Goal: Information Seeking & Learning: Learn about a topic

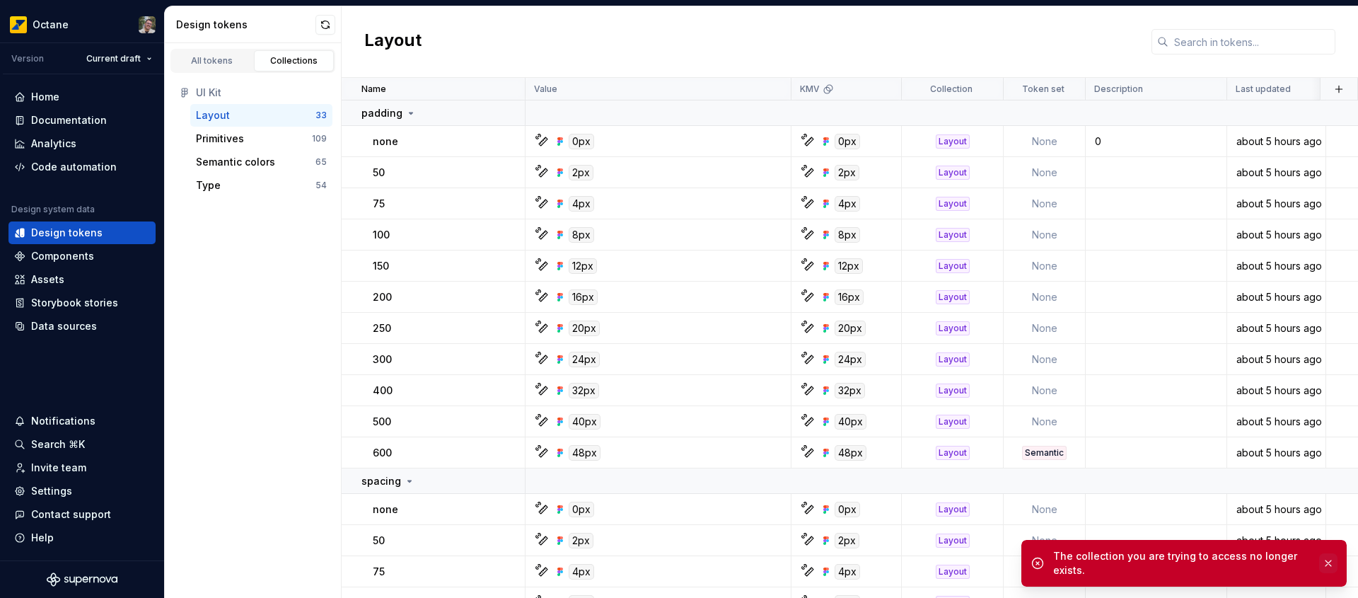
click at [1329, 567] on button "button" at bounding box center [1328, 563] width 18 height 20
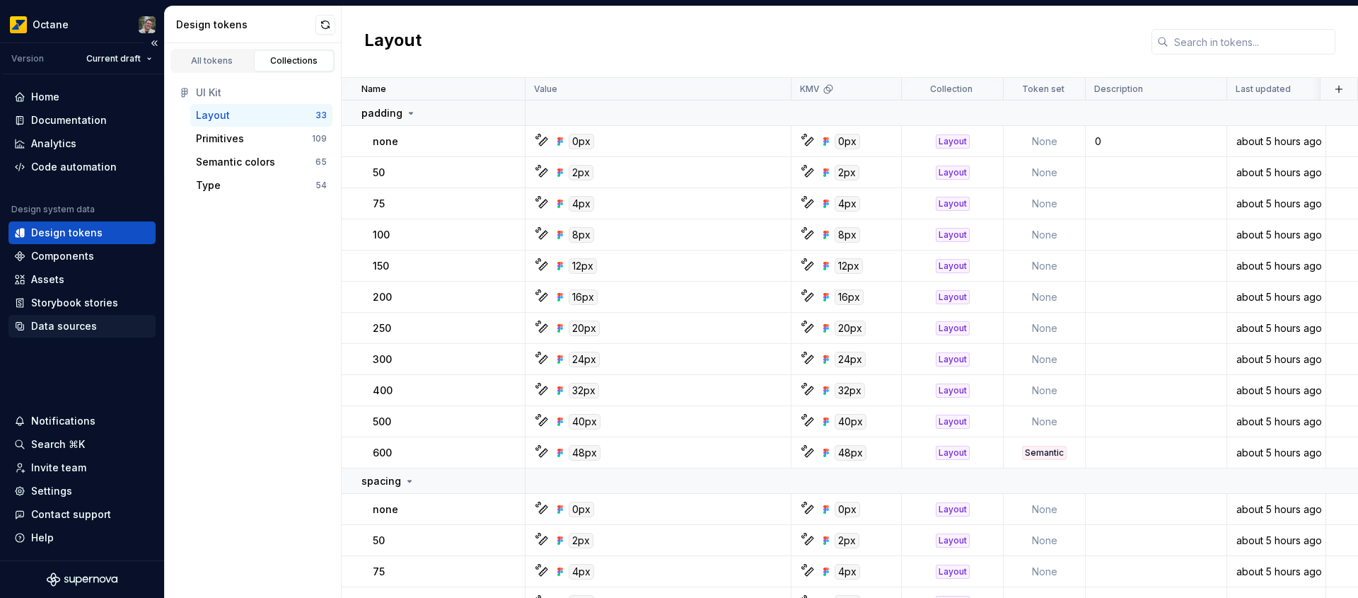
click at [93, 330] on div "Data sources" at bounding box center [82, 326] width 136 height 14
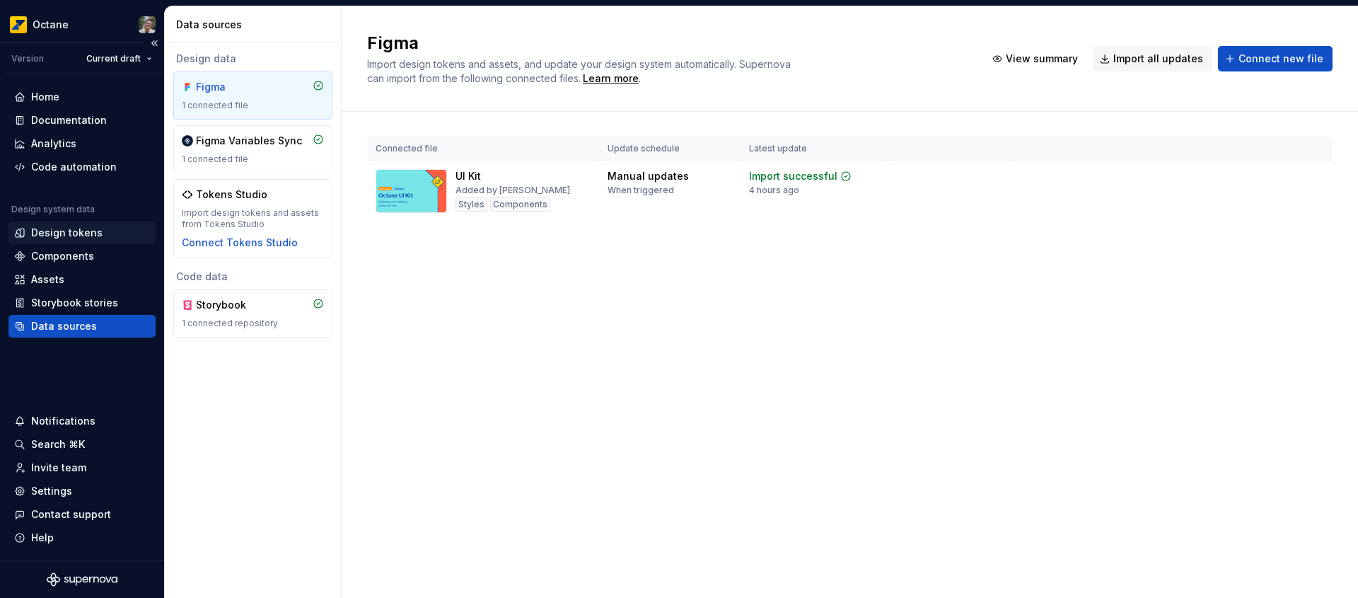
click at [99, 236] on div "Design tokens" at bounding box center [82, 233] width 136 height 14
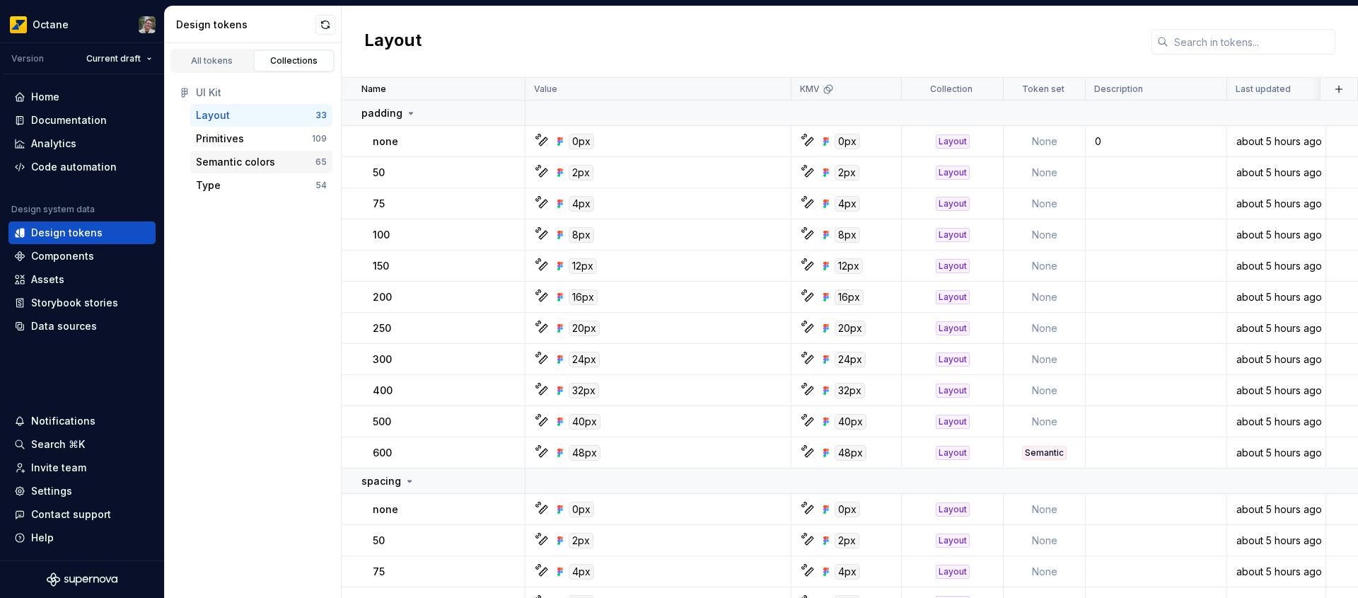
click at [267, 166] on div "Semantic colors" at bounding box center [235, 162] width 79 height 14
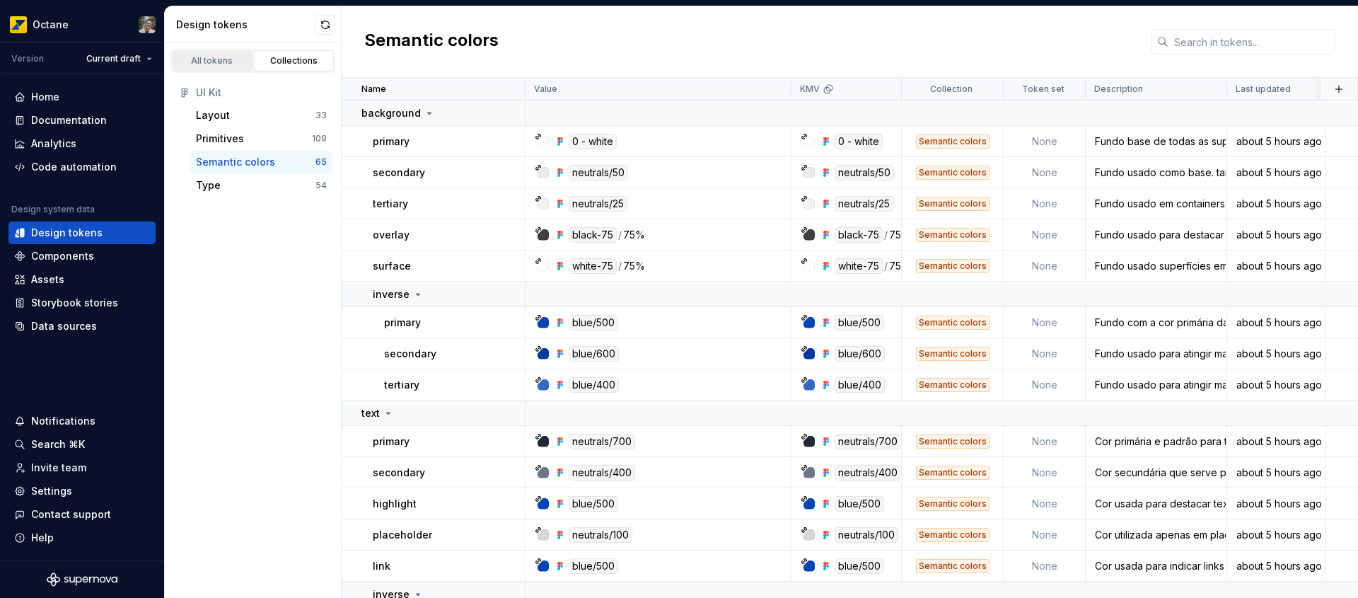
click at [207, 64] on div "All tokens" at bounding box center [212, 60] width 71 height 11
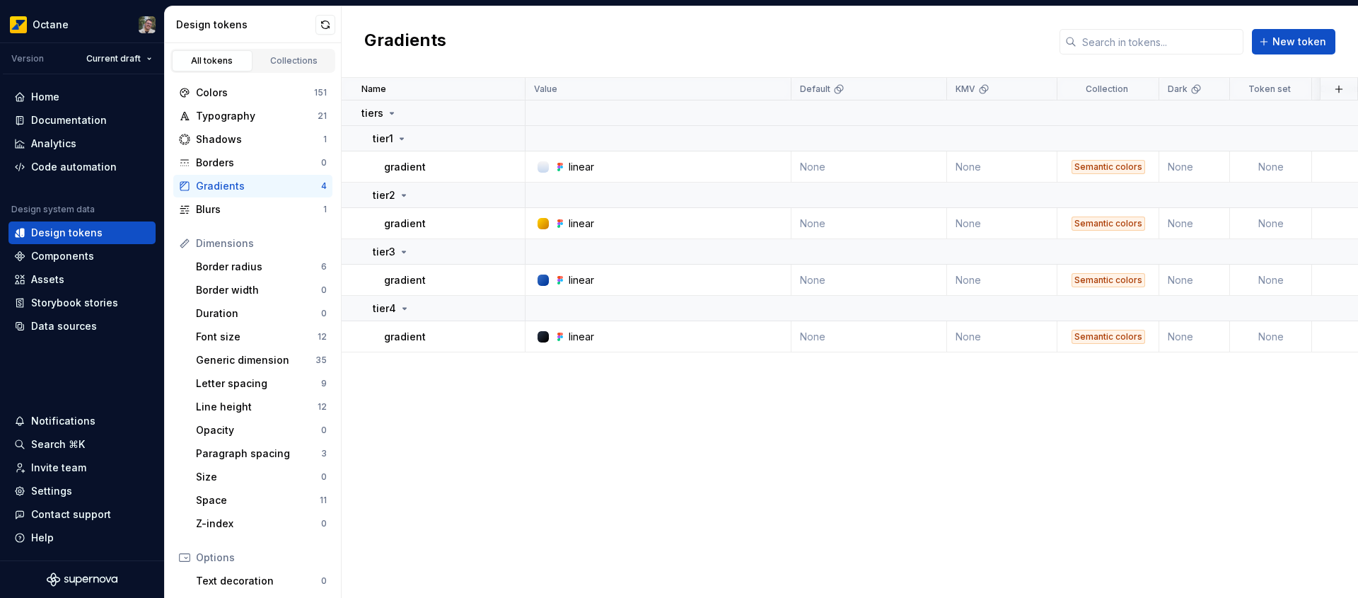
click at [256, 185] on div "Gradients" at bounding box center [258, 186] width 125 height 14
click at [577, 166] on div "linear" at bounding box center [581, 167] width 25 height 14
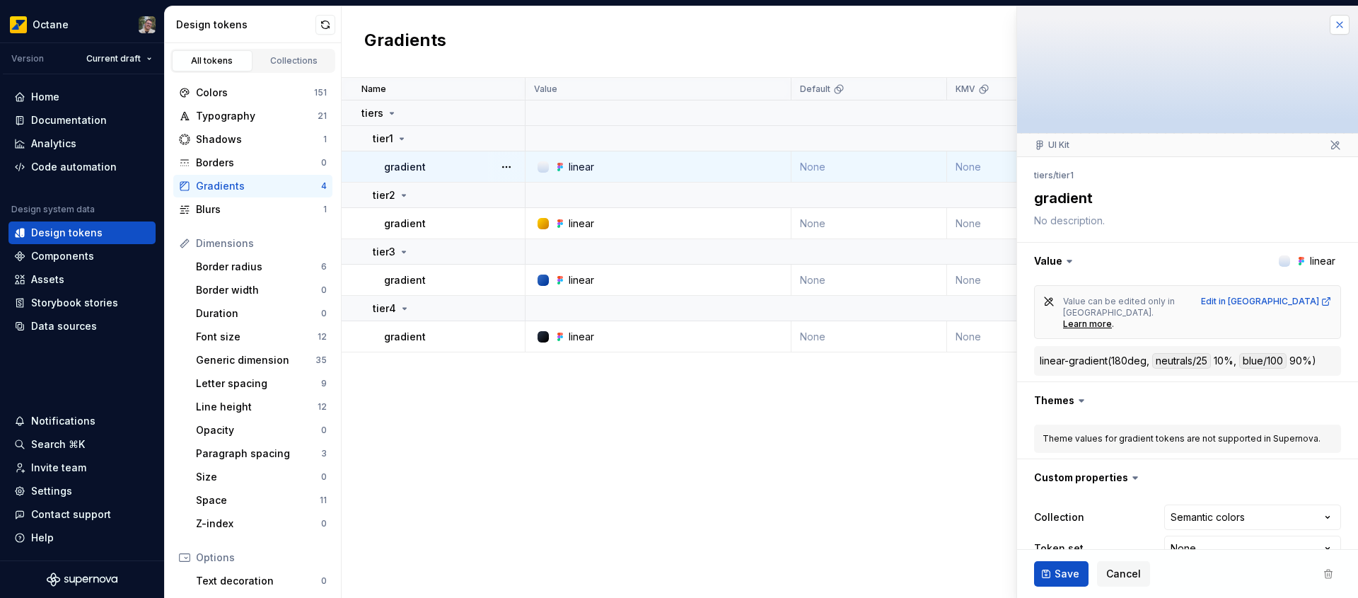
click at [1330, 25] on button "button" at bounding box center [1340, 25] width 20 height 20
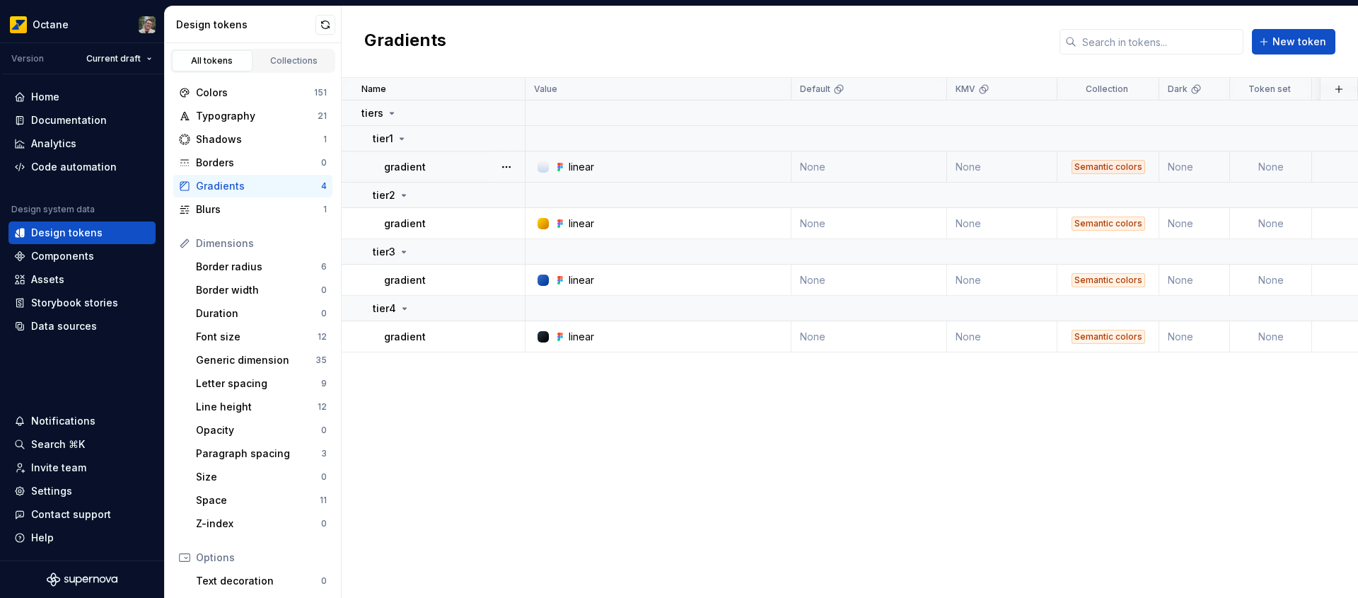
click at [581, 168] on div "linear" at bounding box center [581, 167] width 25 height 14
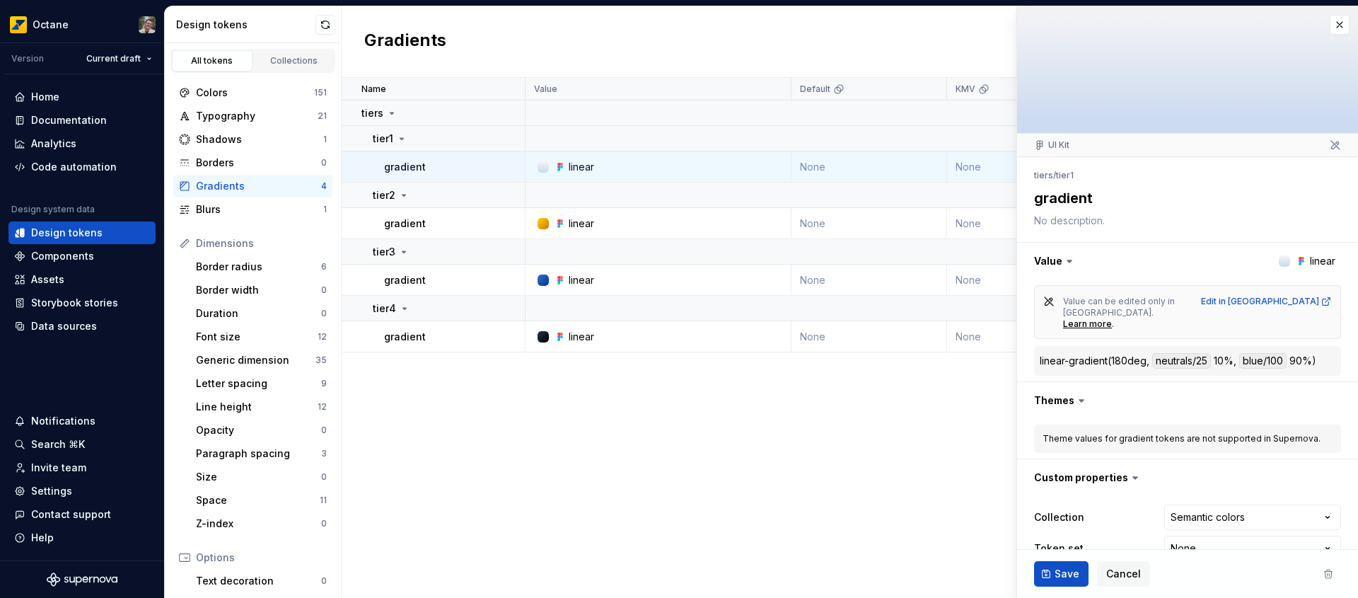
scroll to position [18, 0]
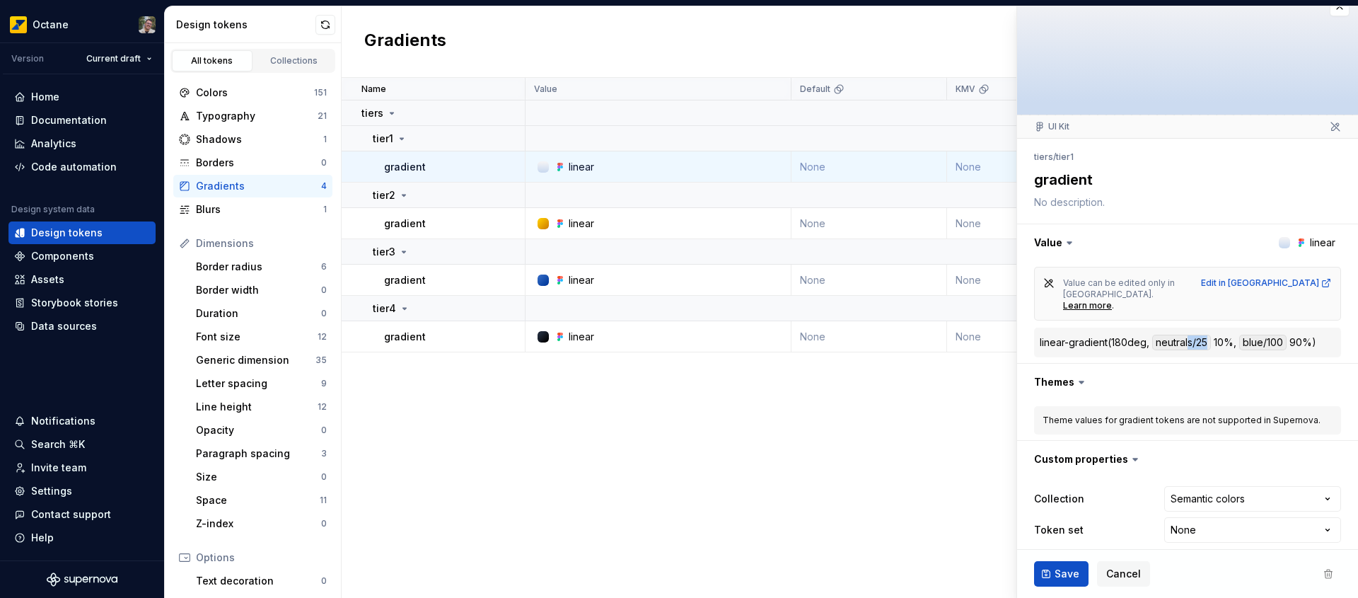
drag, startPoint x: 1208, startPoint y: 333, endPoint x: 1191, endPoint y: 329, distance: 17.3
click at [1191, 335] on div "neutrals/25" at bounding box center [1182, 343] width 59 height 16
click at [1205, 335] on div "neutrals/25" at bounding box center [1182, 343] width 59 height 16
click at [635, 167] on div "linear" at bounding box center [662, 167] width 255 height 14
type textarea "*"
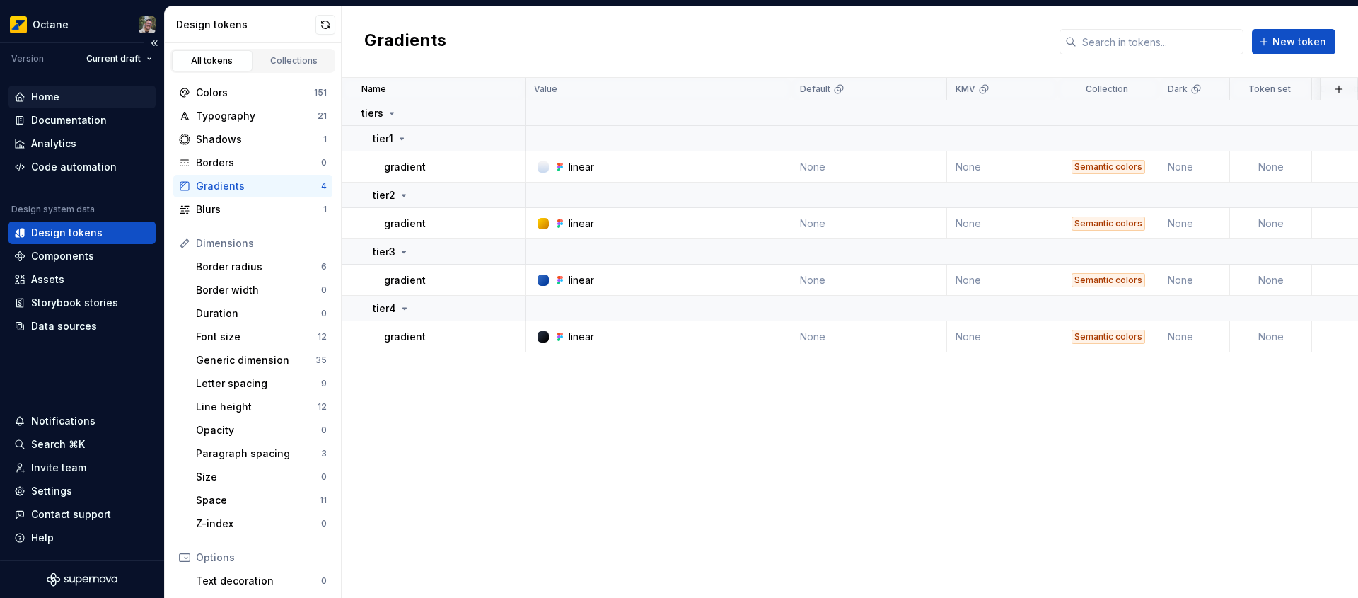
click at [88, 100] on div "Home" at bounding box center [82, 97] width 136 height 14
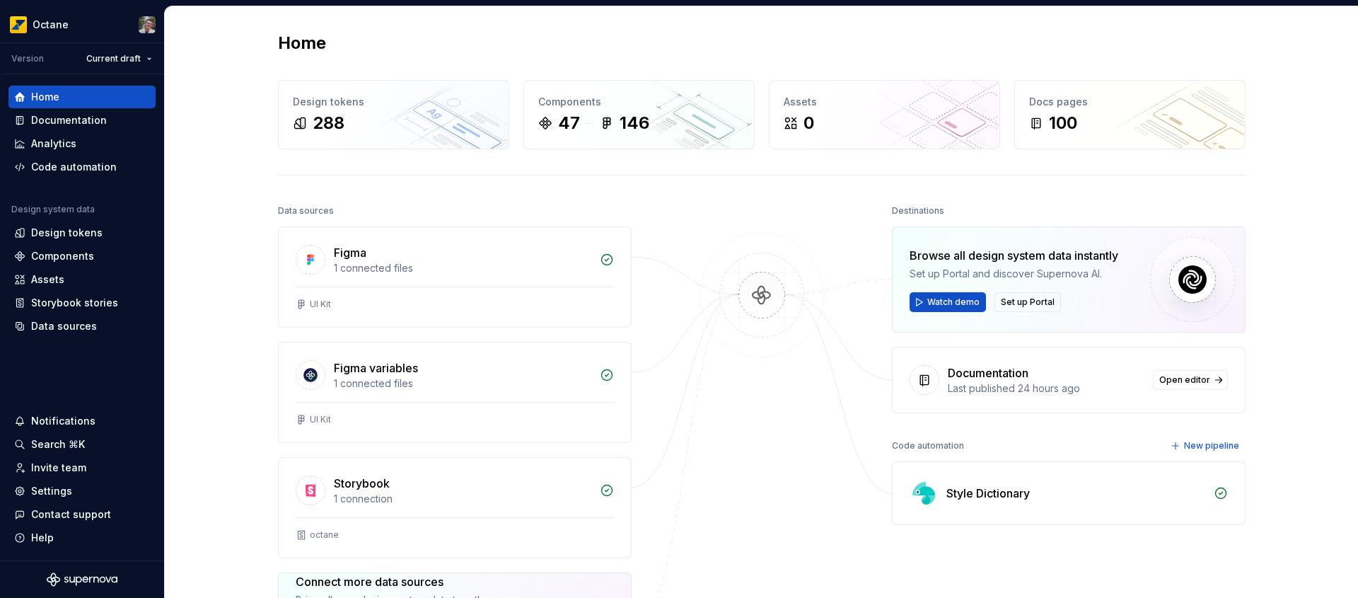
click at [753, 214] on div at bounding box center [762, 455] width 142 height 509
click at [81, 120] on div "Documentation" at bounding box center [69, 120] width 76 height 14
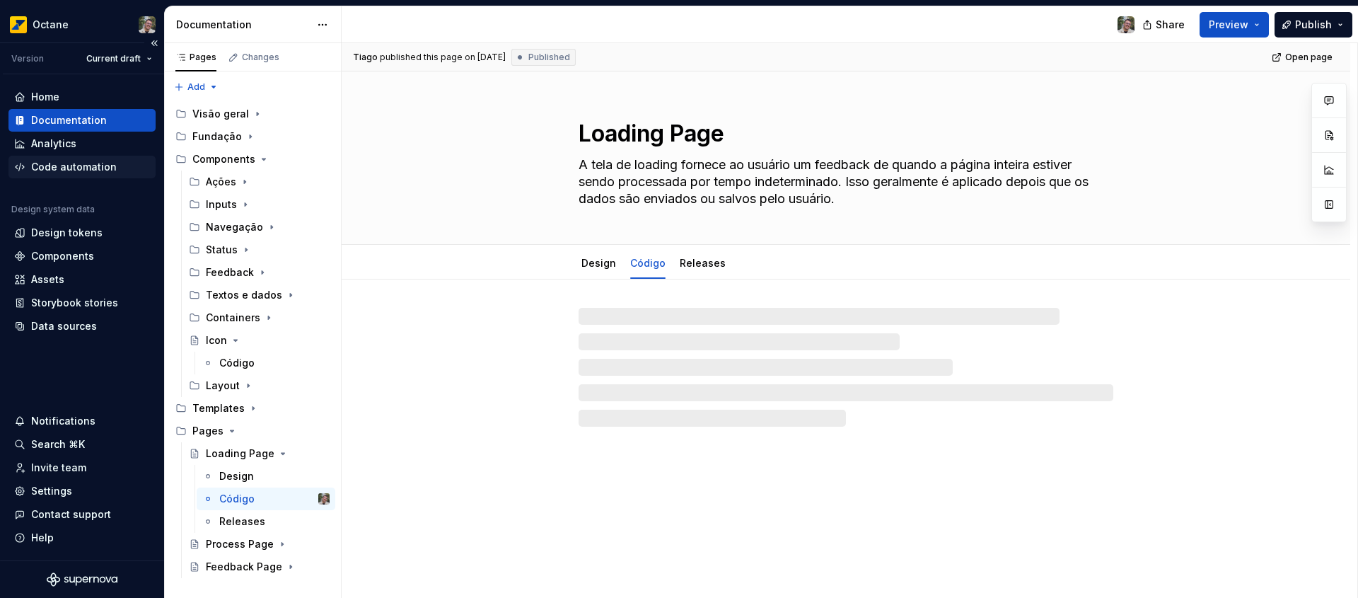
click at [107, 166] on div "Code automation" at bounding box center [74, 167] width 86 height 14
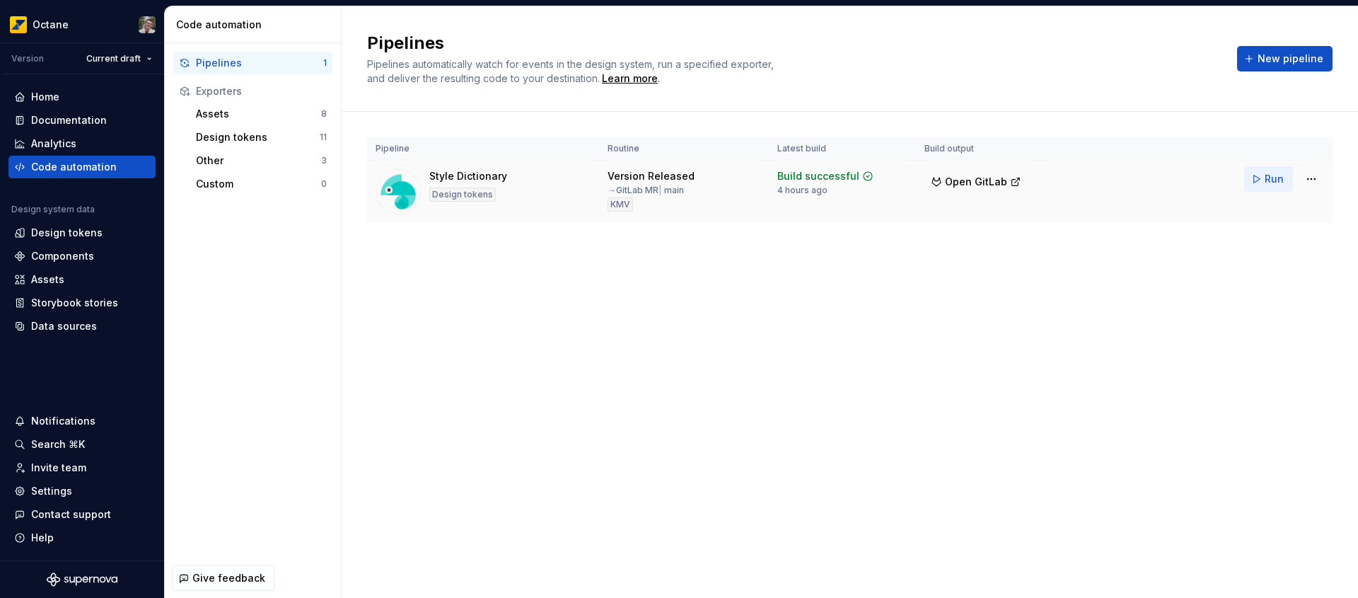
click at [1283, 185] on span "Run" at bounding box center [1274, 179] width 19 height 14
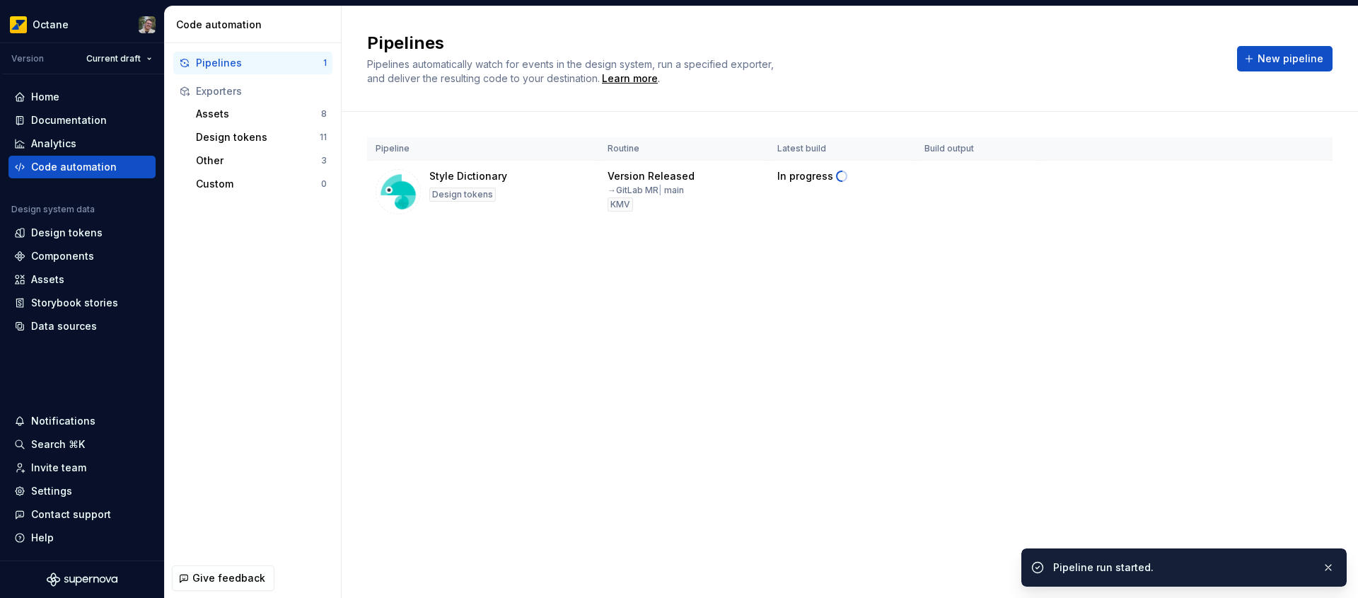
click at [1075, 377] on div "Pipelines Pipelines automatically watch for events in the design system, run a …" at bounding box center [850, 301] width 1017 height 591
click at [120, 238] on div "Design tokens" at bounding box center [82, 233] width 136 height 14
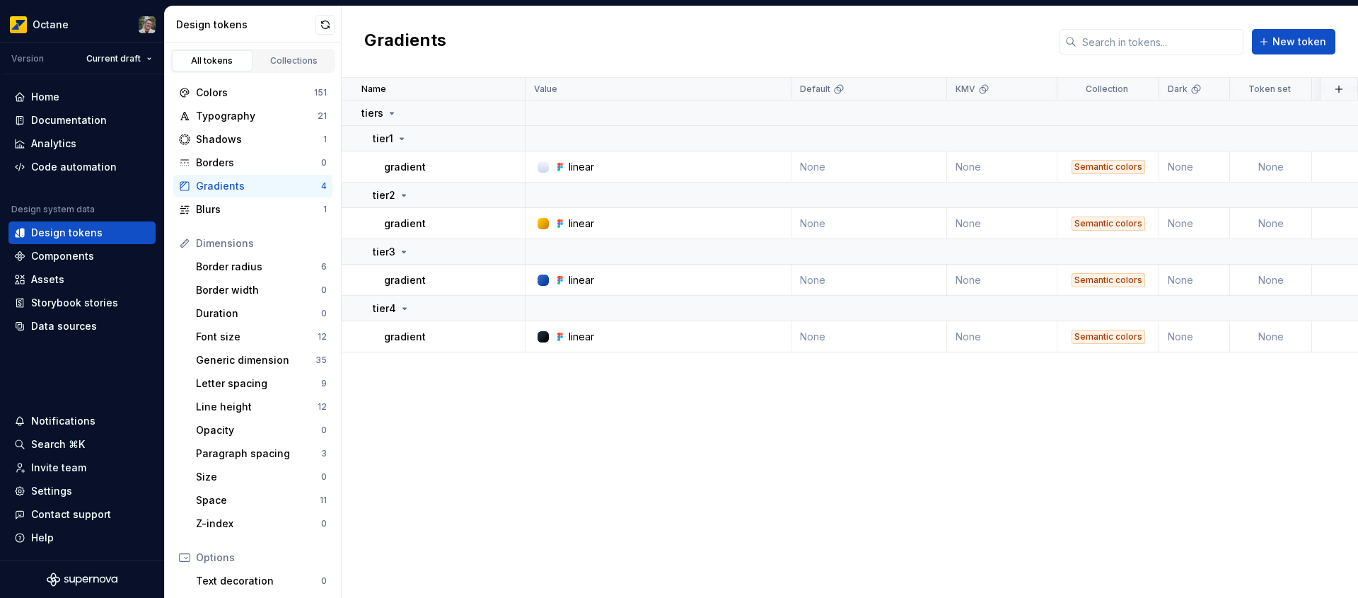
click at [568, 175] on td "linear" at bounding box center [659, 166] width 266 height 31
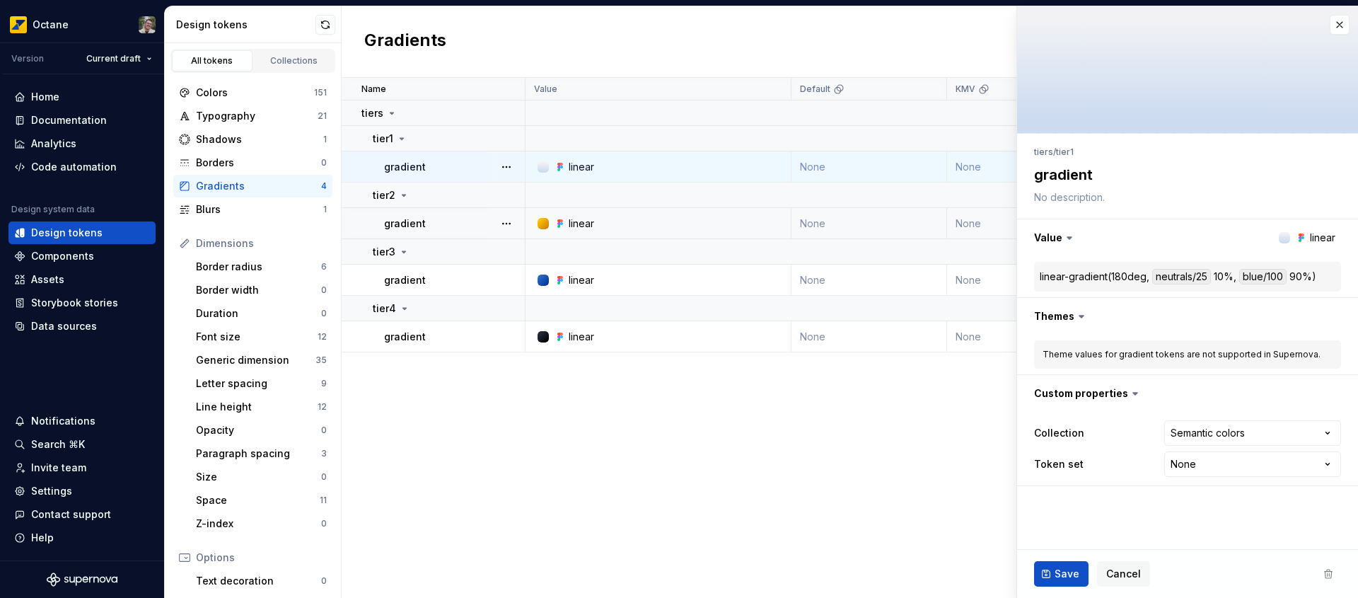
type textarea "*"
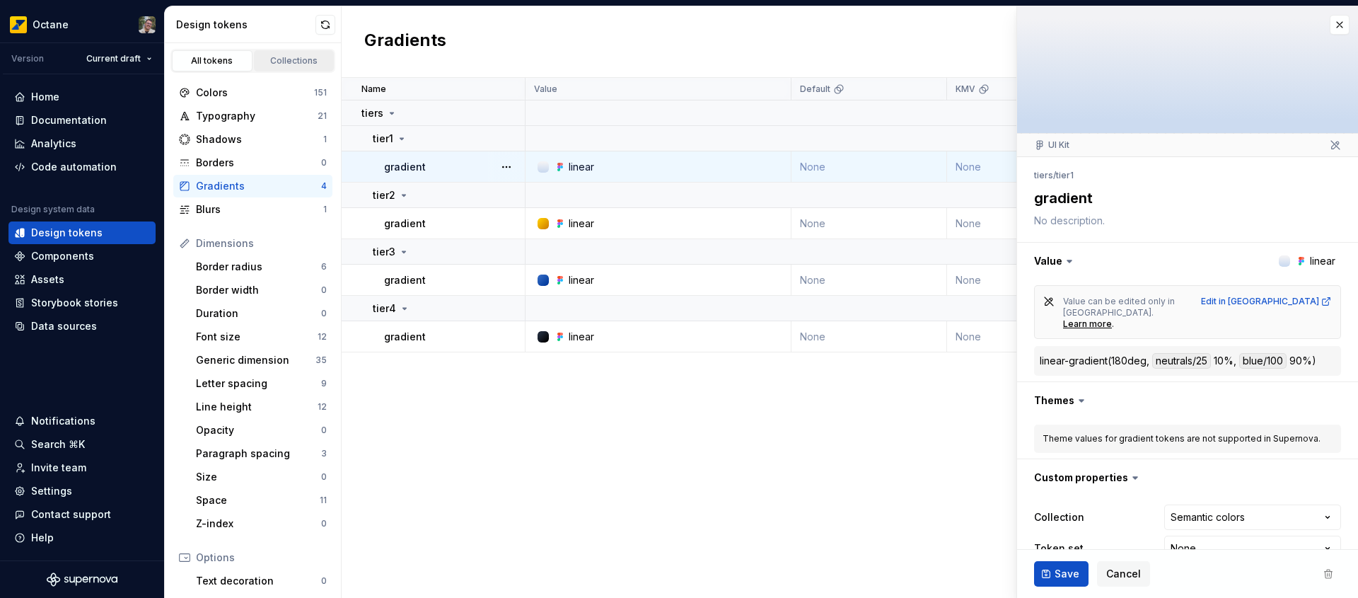
click at [301, 60] on div "Collections" at bounding box center [294, 60] width 71 height 11
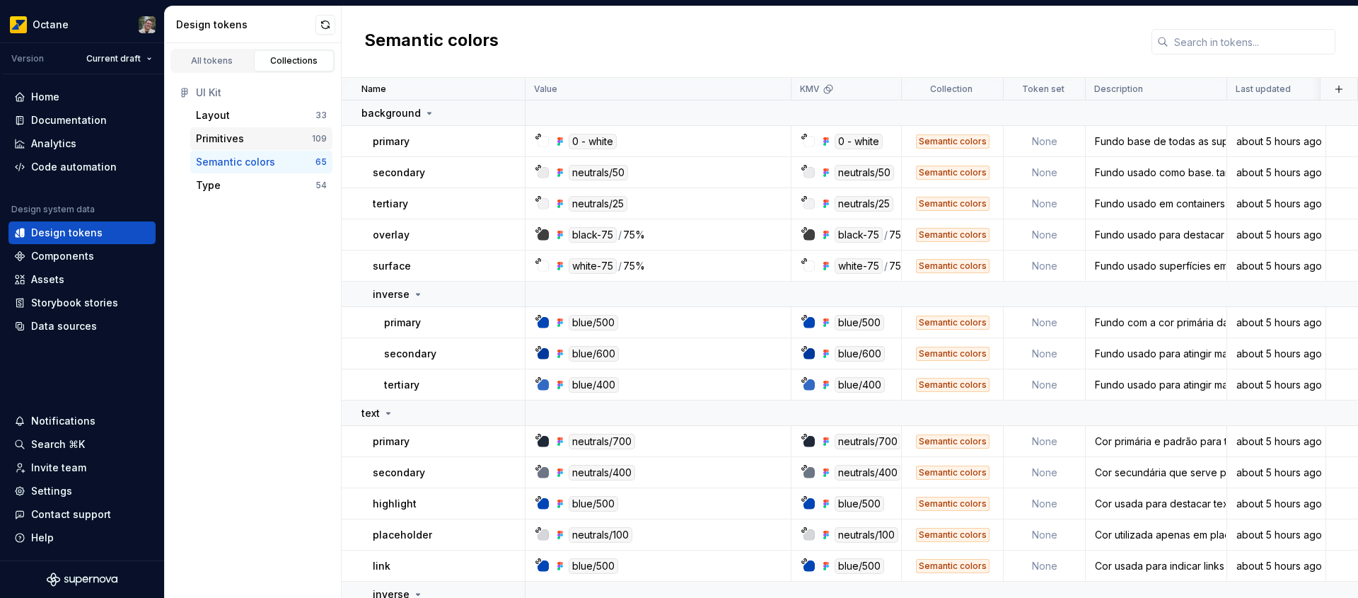
click at [268, 139] on div "Primitives" at bounding box center [254, 139] width 116 height 14
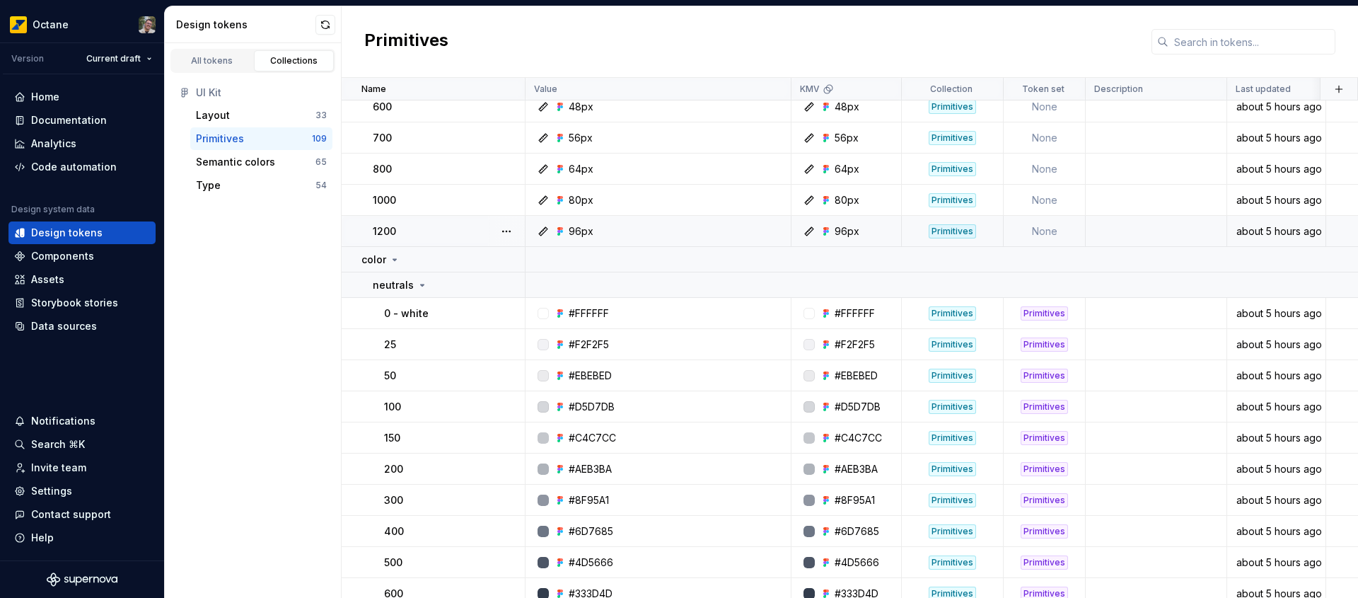
scroll to position [565, 0]
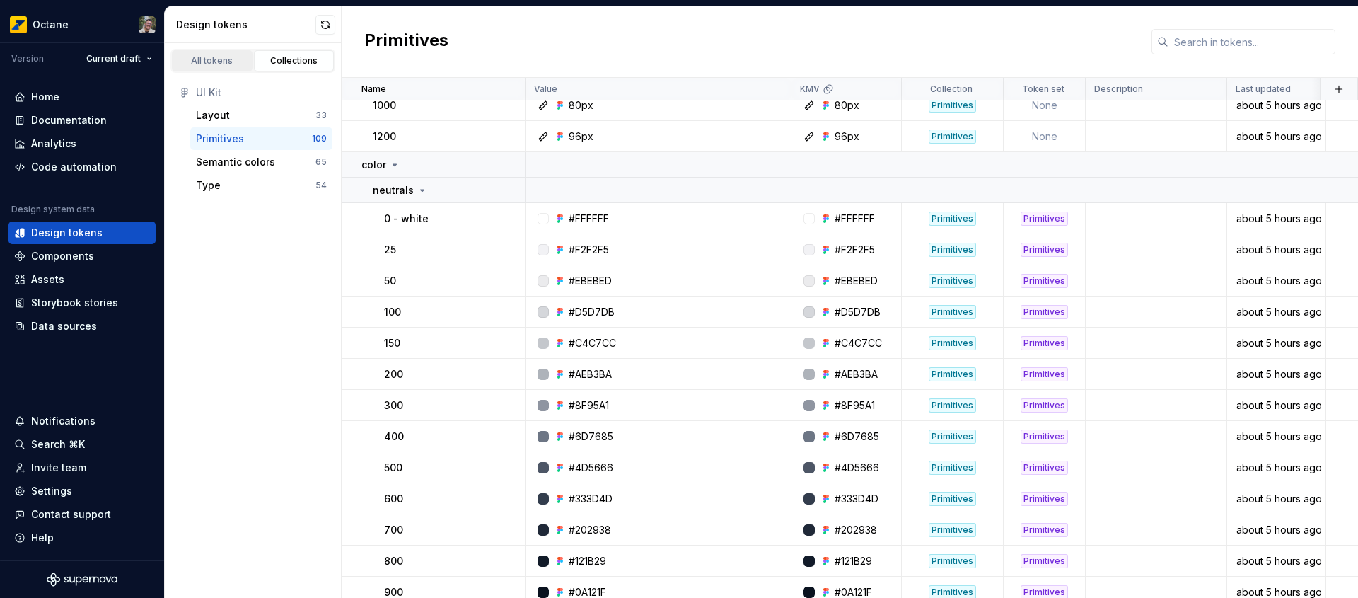
click at [224, 58] on div "All tokens" at bounding box center [212, 60] width 71 height 11
